Goal: Task Accomplishment & Management: Complete application form

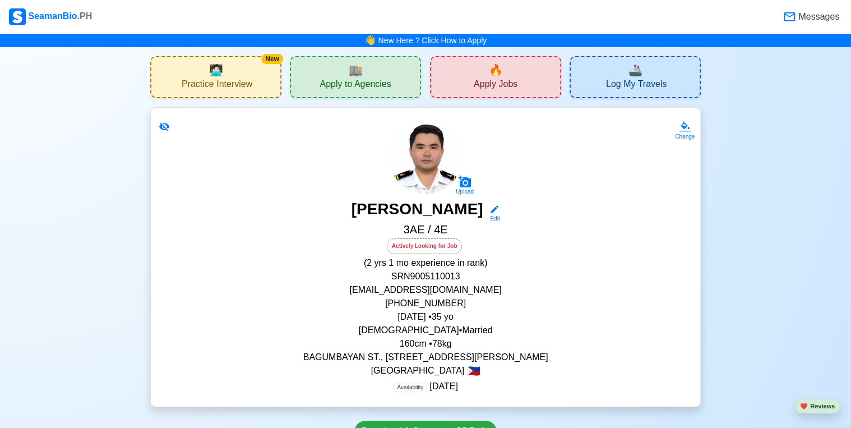
click at [507, 85] on span "Apply Jobs" at bounding box center [496, 85] width 44 height 14
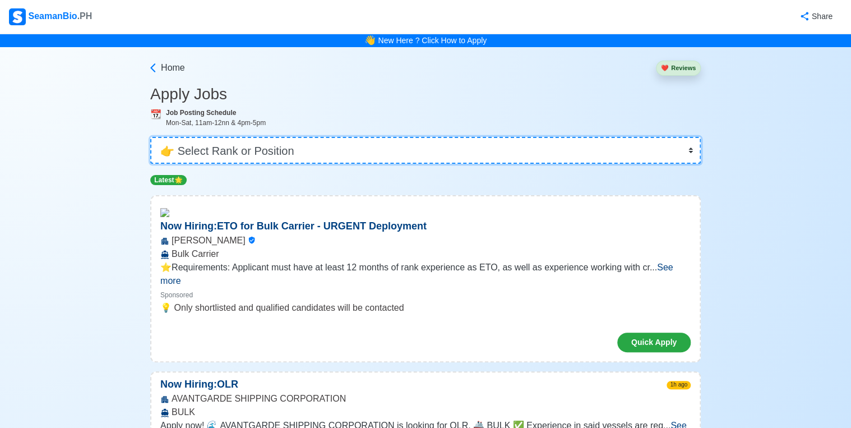
click at [289, 147] on select "👉 Select Rank or Position Master Chief Officer 2nd Officer 3rd Officer Junior O…" at bounding box center [425, 150] width 550 height 27
select select "ETO/ETR"
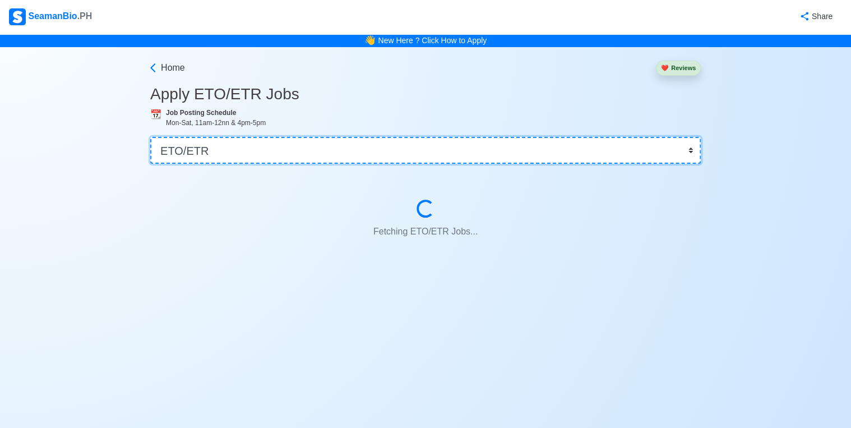
click at [265, 143] on select "👉 Select Rank or Position Master Chief Officer 2nd Officer 3rd Officer Junior O…" at bounding box center [425, 150] width 550 height 27
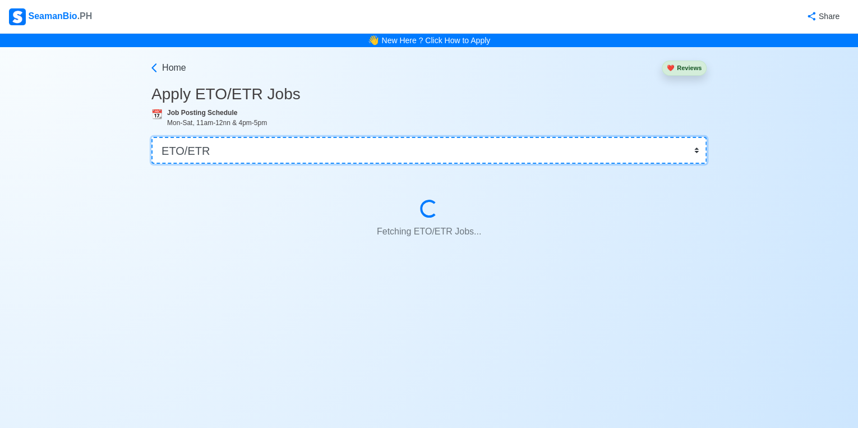
click at [245, 149] on select "👉 Select Rank or Position Master Chief Officer 2nd Officer 3rd Officer Junior O…" at bounding box center [428, 150] width 555 height 27
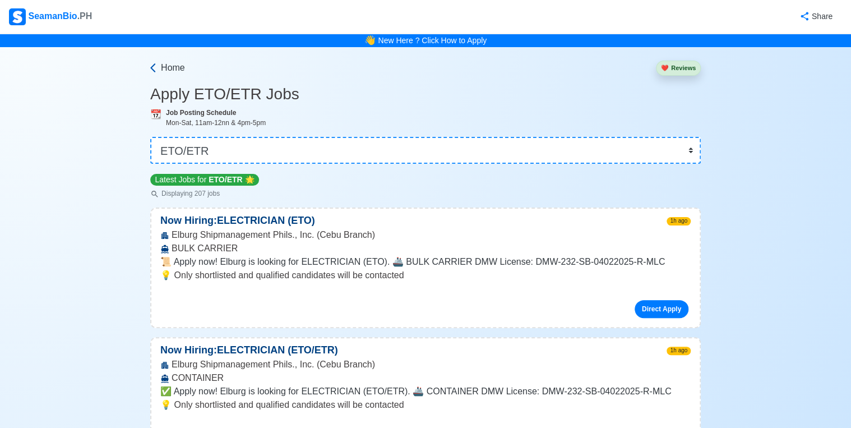
click at [157, 63] on icon at bounding box center [152, 67] width 11 height 11
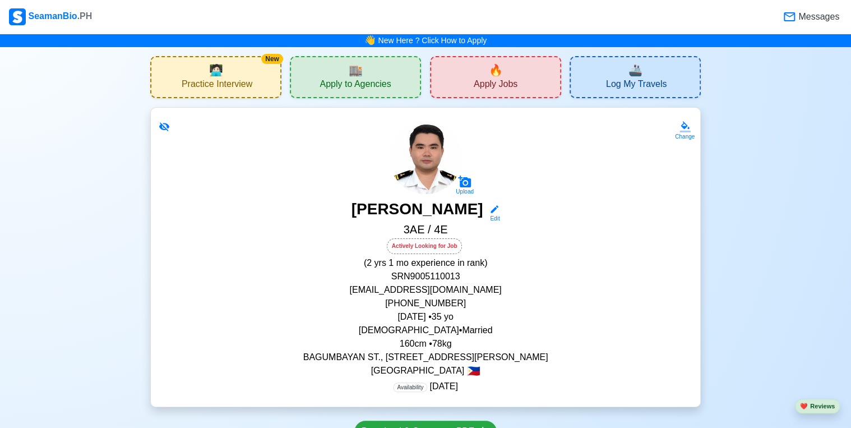
click at [368, 84] on span "Apply to Agencies" at bounding box center [355, 85] width 71 height 14
